Goal: Find specific page/section: Find specific page/section

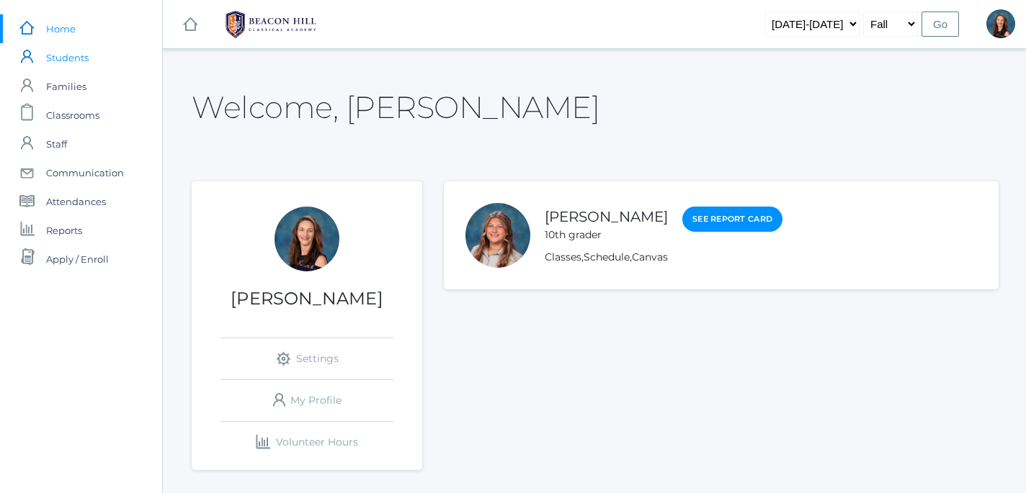
click at [67, 59] on span "Students" at bounding box center [67, 57] width 42 height 29
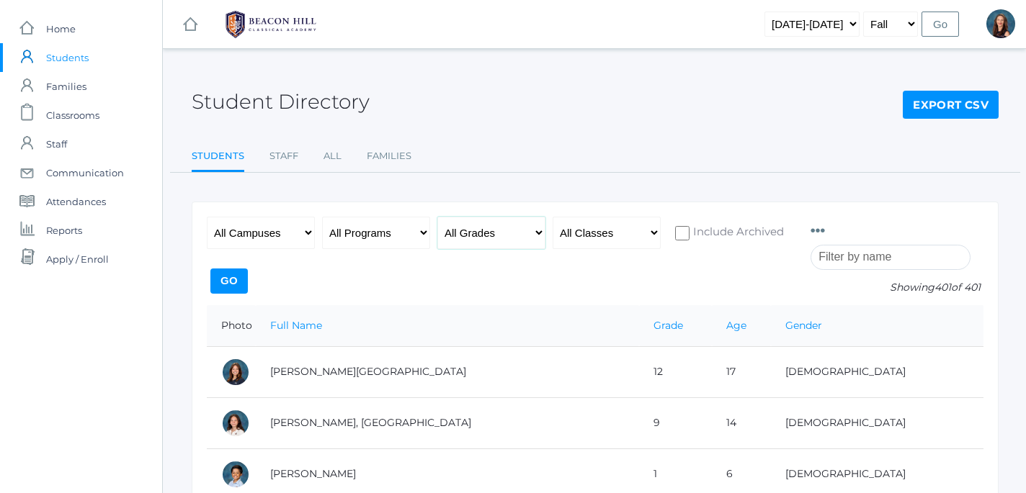
click at [437, 217] on select "All Grades Grammar - Kindergarten - 1st Grade - 2nd Grade - 3rd Grade - 4th Gra…" at bounding box center [491, 233] width 108 height 32
select select "12"
click option "- 12th Grade" at bounding box center [0, 0] width 0 height 0
click at [248, 283] on input "Go" at bounding box center [228, 281] width 37 height 25
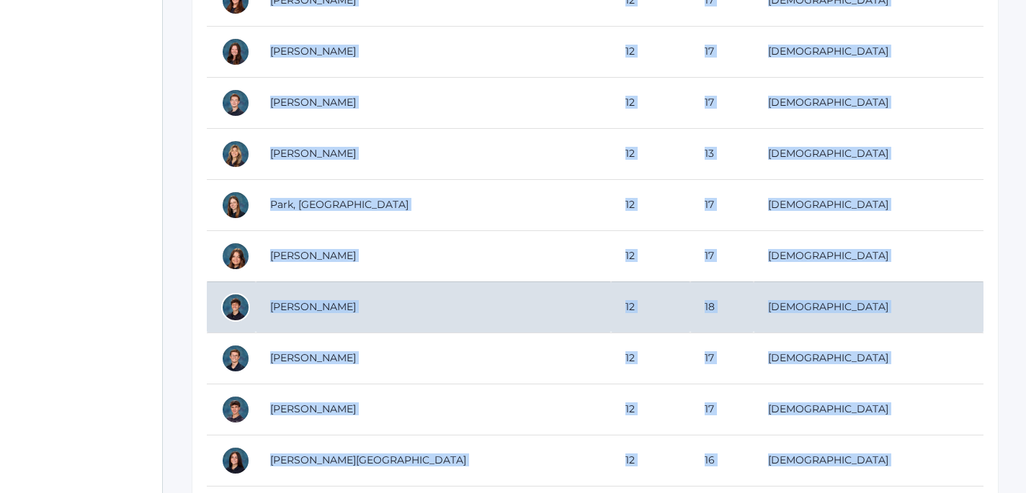
scroll to position [1199, 0]
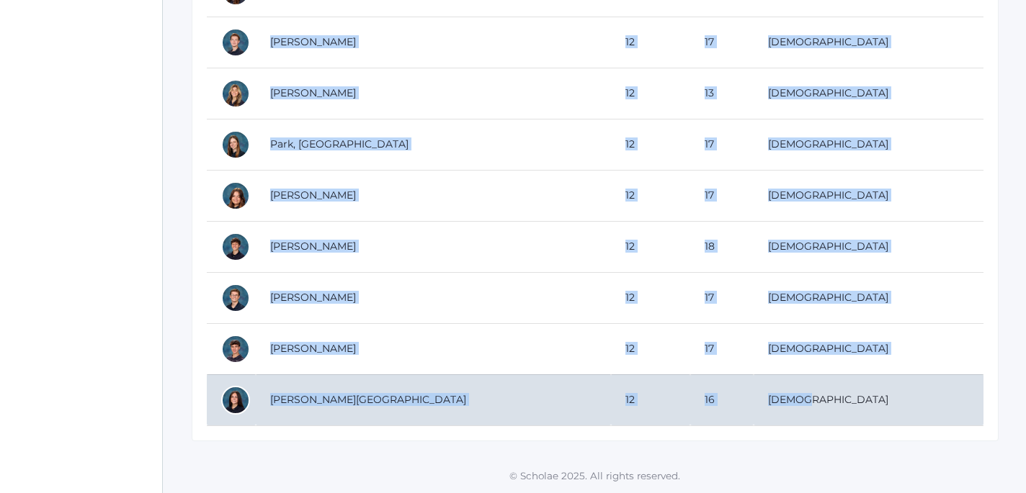
drag, startPoint x: 223, startPoint y: 323, endPoint x: 882, endPoint y: 411, distance: 664.8
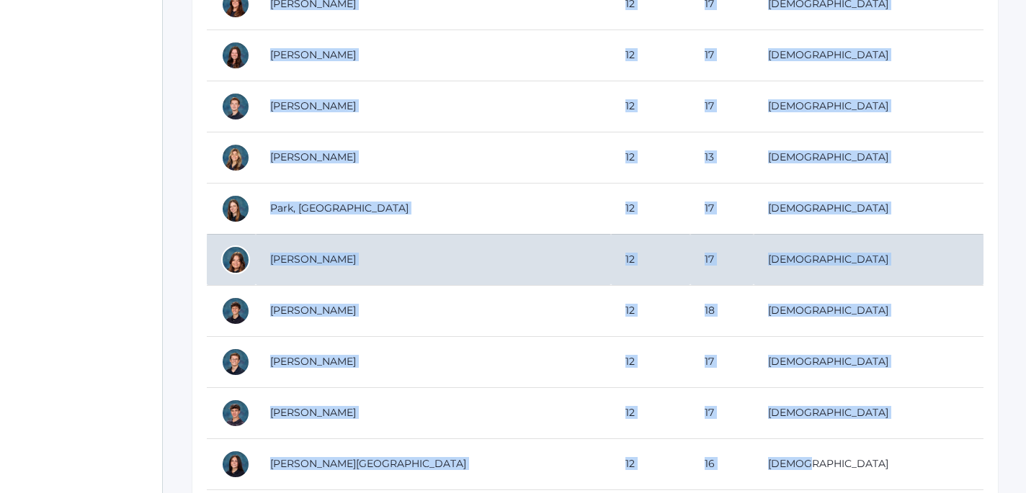
scroll to position [1138, 0]
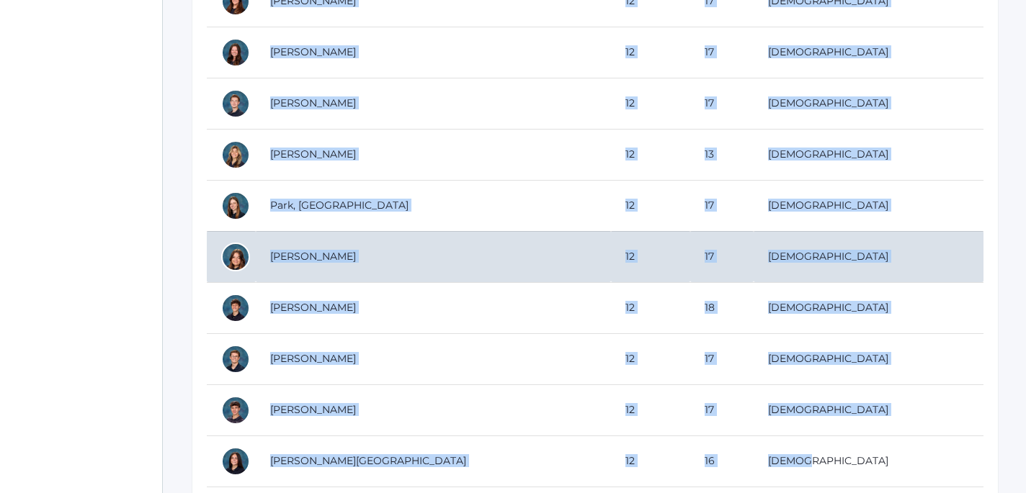
copy table "Photo Full Name Grade Age Gender Abdulla, Charlotte 12 17 Female Arellano, Vict…"
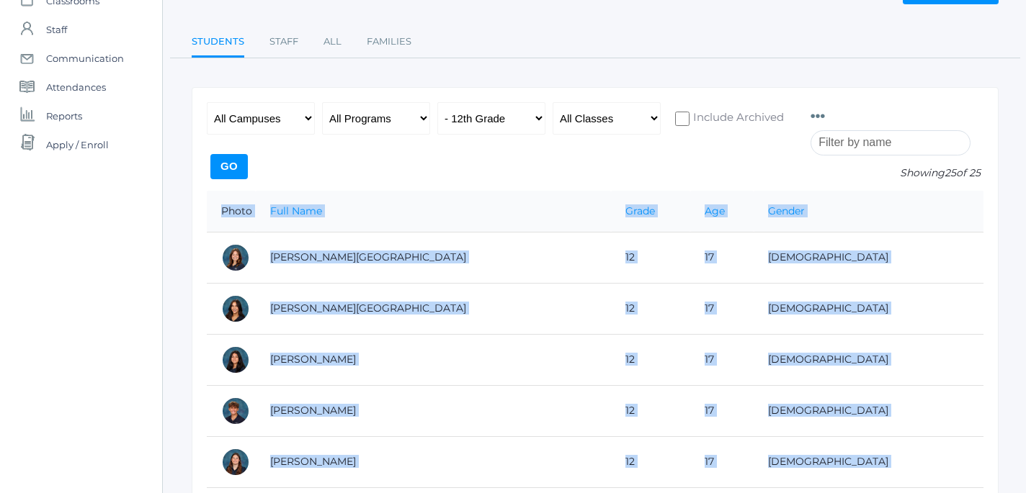
scroll to position [0, 0]
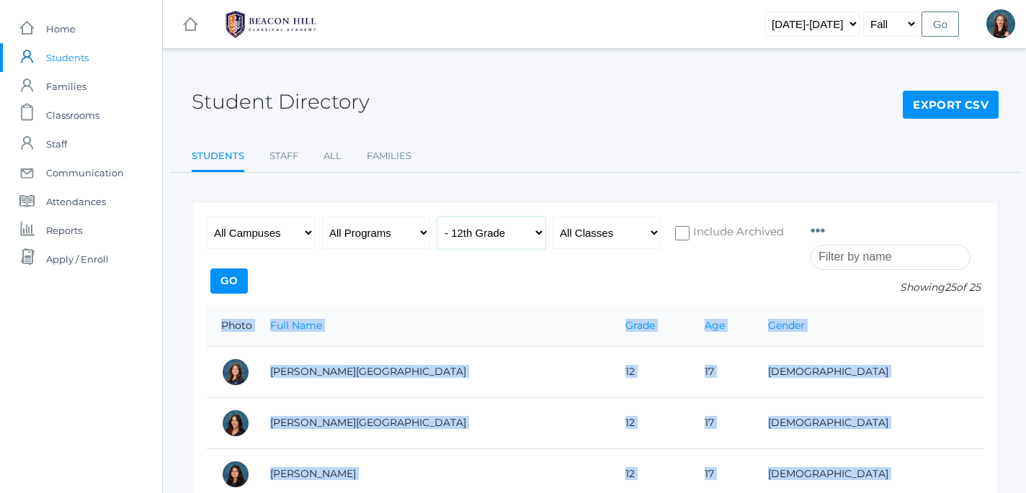
click at [437, 217] on select "All Grades Grammar - Kindergarten - 1st Grade - 2nd Grade - 3rd Grade - 4th Gra…" at bounding box center [491, 233] width 108 height 32
select select "6"
click option "- 6th Grade" at bounding box center [0, 0] width 0 height 0
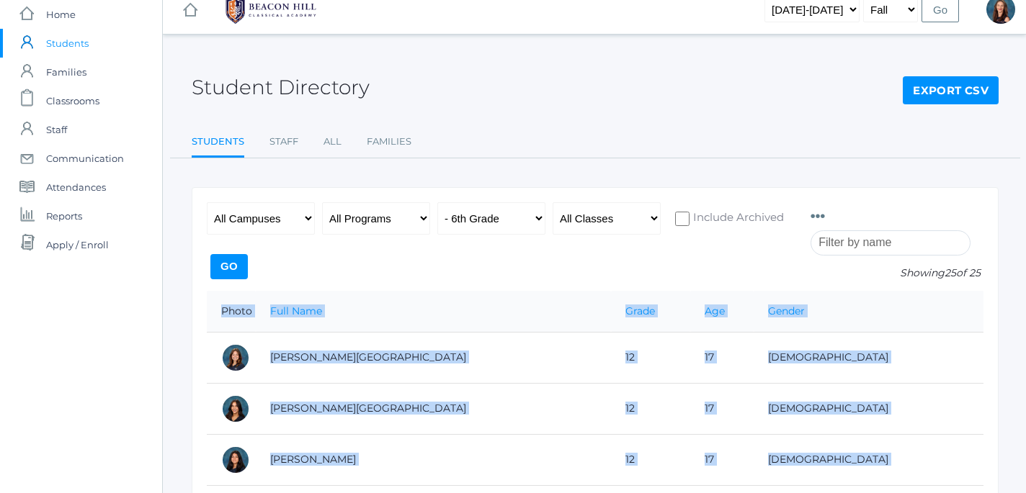
click at [248, 264] on input "Go" at bounding box center [228, 266] width 37 height 25
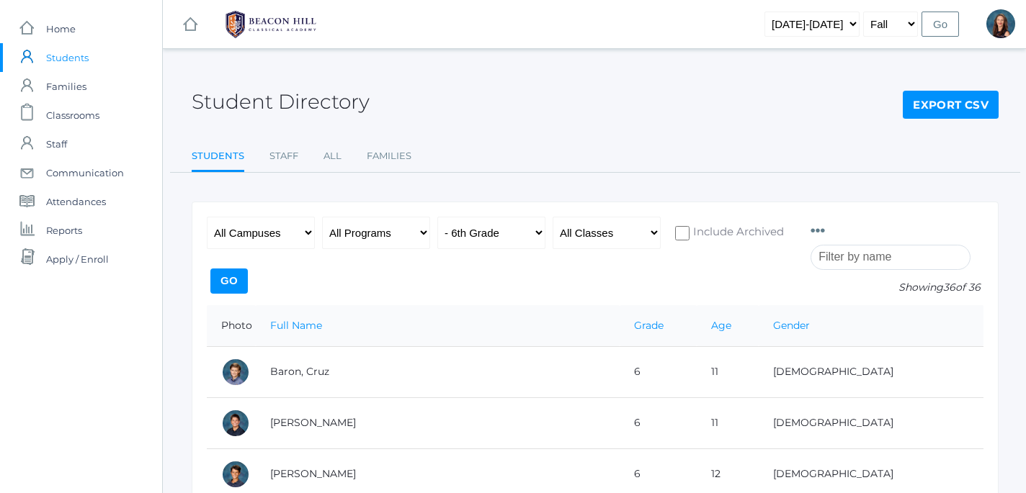
click at [71, 60] on span "Students" at bounding box center [67, 57] width 42 height 29
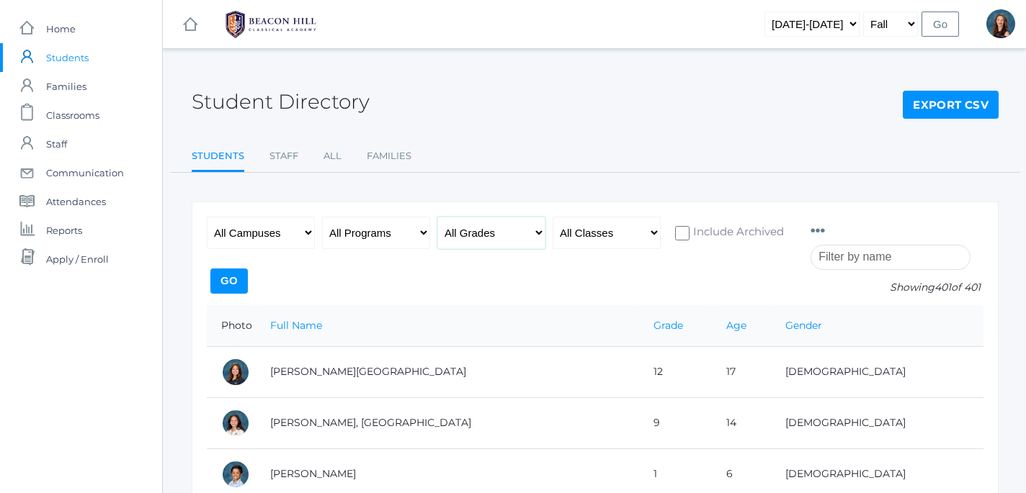
click at [437, 217] on select "All Grades Grammar - Kindergarten - 1st Grade - 2nd Grade - 3rd Grade - 4th Gra…" at bounding box center [491, 233] width 108 height 32
select select "7"
click option "- 7th Grade" at bounding box center [0, 0] width 0 height 0
click at [248, 277] on input "Go" at bounding box center [228, 281] width 37 height 25
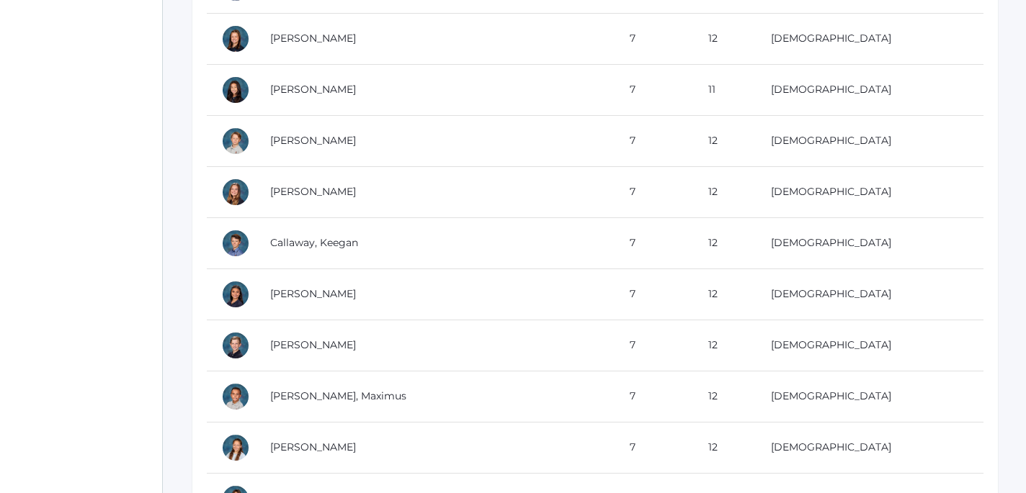
scroll to position [637, 0]
